Goal: Transaction & Acquisition: Purchase product/service

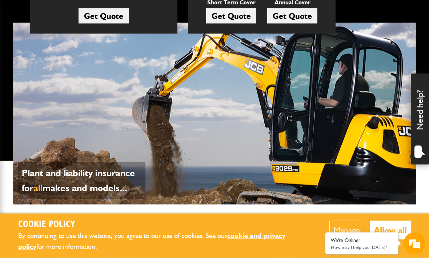
click at [353, 240] on button "Manage" at bounding box center [347, 230] width 35 height 19
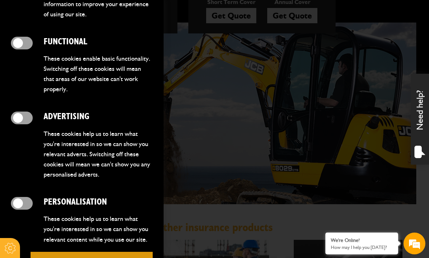
scroll to position [220, 0]
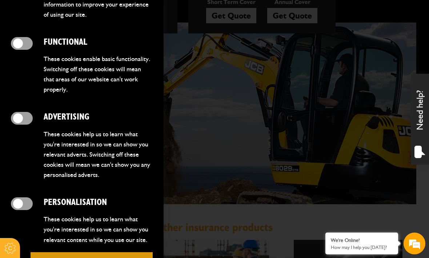
click at [89, 253] on button "Save preferences" at bounding box center [92, 262] width 122 height 21
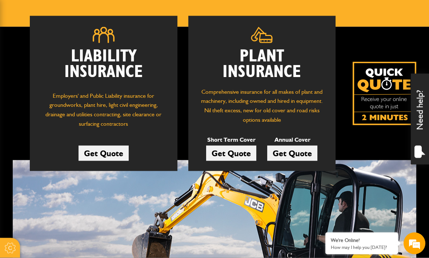
scroll to position [95, 0]
click at [235, 151] on link "Get Quote" at bounding box center [231, 152] width 50 height 15
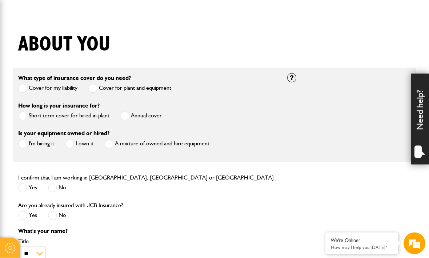
scroll to position [157, 0]
click at [95, 119] on label "Short term cover for hired in plant" at bounding box center [63, 115] width 91 height 9
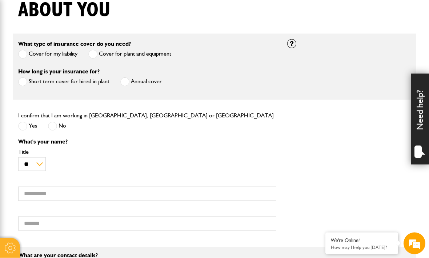
scroll to position [192, 0]
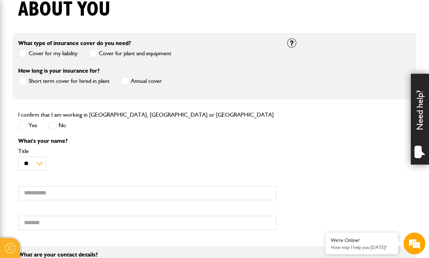
click at [28, 129] on label "Yes" at bounding box center [27, 125] width 19 height 9
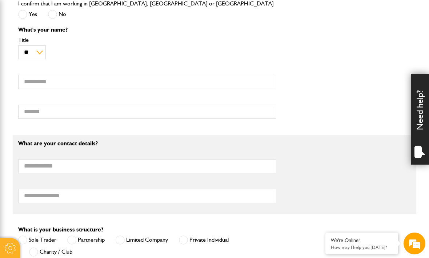
scroll to position [0, 0]
click at [136, 79] on input "First name" at bounding box center [147, 82] width 258 height 14
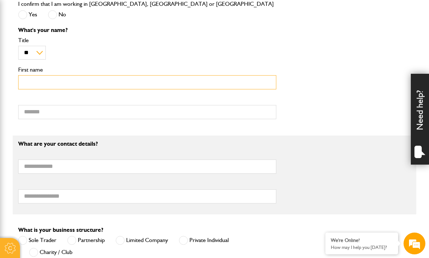
type input "***"
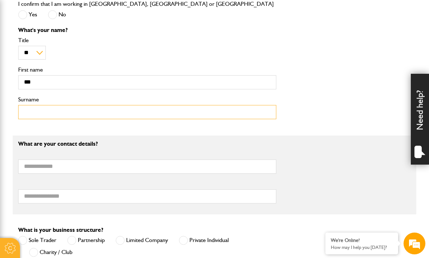
type input "******"
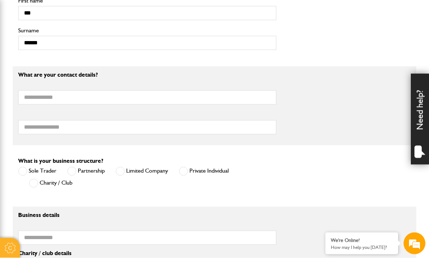
scroll to position [370, 0]
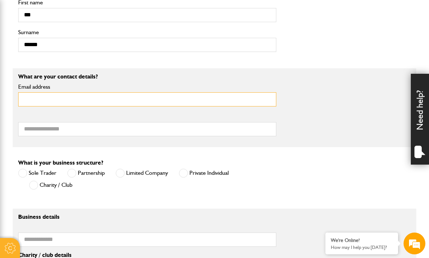
click at [228, 105] on input "Email address" at bounding box center [147, 99] width 258 height 14
type input "**********"
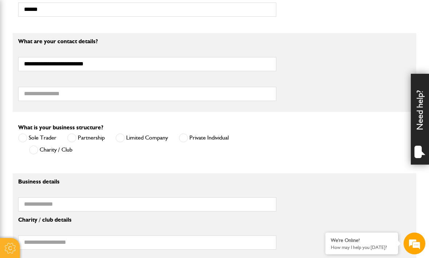
click at [189, 139] on label "Private Individual" at bounding box center [204, 137] width 50 height 9
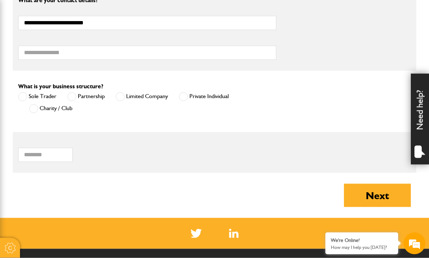
scroll to position [447, 0]
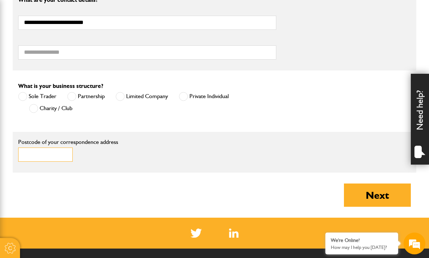
click at [55, 159] on input "Postcode of your correspondence address" at bounding box center [45, 155] width 55 height 14
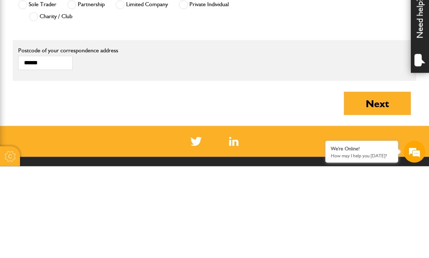
scroll to position [539, 0]
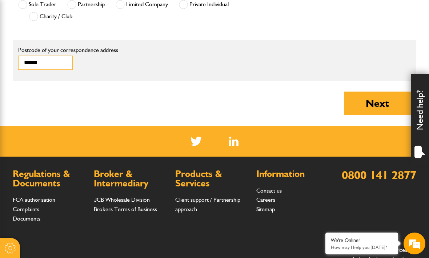
type input "******"
click at [370, 104] on button "Next" at bounding box center [377, 103] width 67 height 23
